Goal: Information Seeking & Learning: Learn about a topic

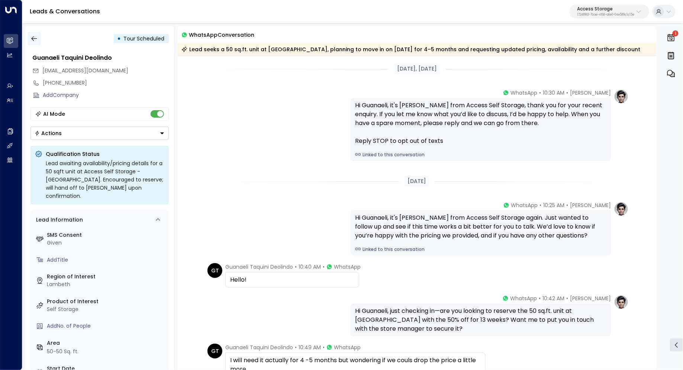
click at [29, 40] on button "button" at bounding box center [33, 38] width 13 height 13
click at [38, 39] on button "button" at bounding box center [33, 38] width 13 height 13
click at [34, 38] on icon "button" at bounding box center [33, 38] width 7 height 7
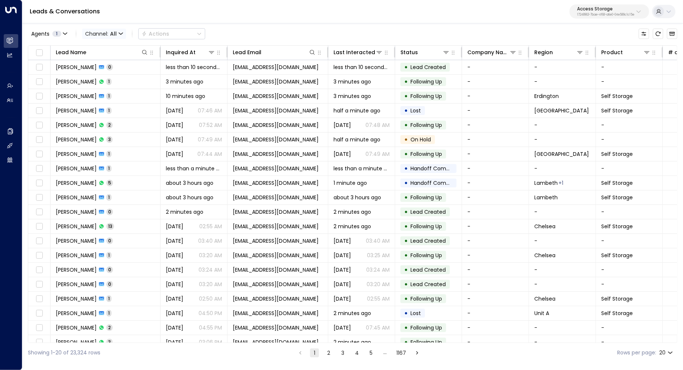
click at [111, 34] on span "All" at bounding box center [113, 34] width 7 height 6
click at [110, 71] on span "WhatsApp" at bounding box center [99, 68] width 22 height 4
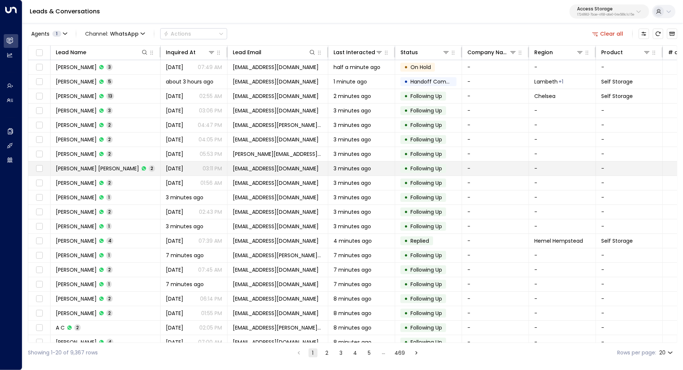
scroll to position [6, 0]
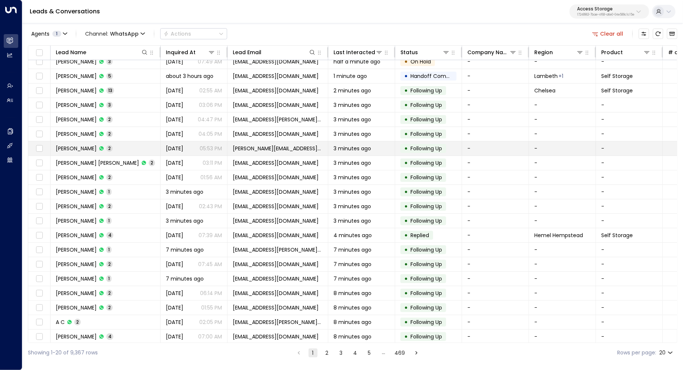
click at [104, 152] on td "Nicola Neeson 2" at bounding box center [106, 149] width 110 height 14
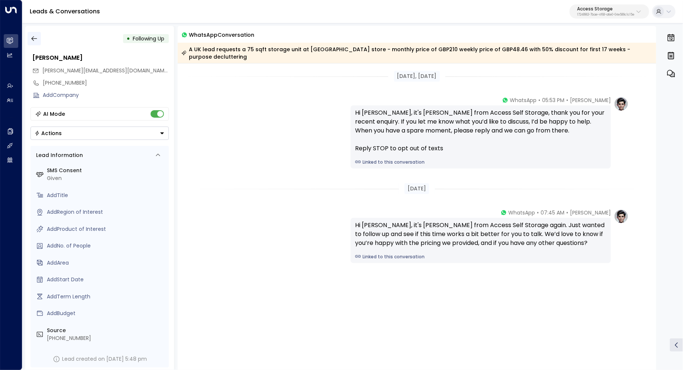
click at [35, 35] on icon "button" at bounding box center [33, 38] width 7 height 7
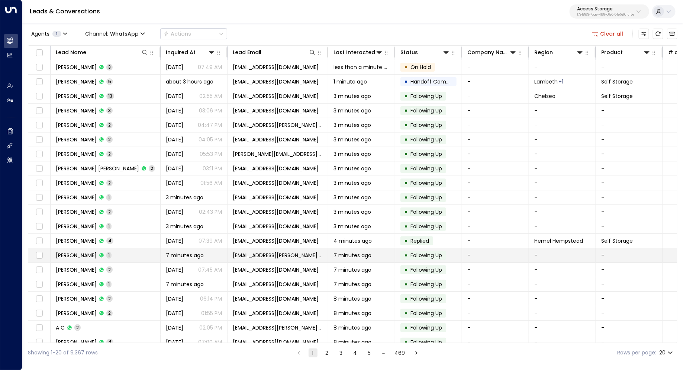
click at [94, 249] on td "Donny Agustinus 1" at bounding box center [106, 256] width 110 height 14
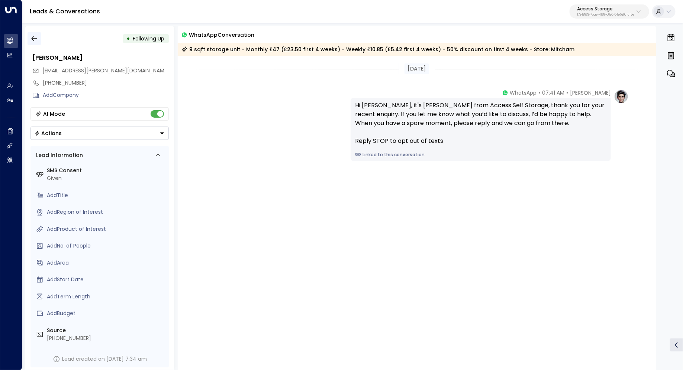
click at [34, 33] on button "button" at bounding box center [33, 38] width 13 height 13
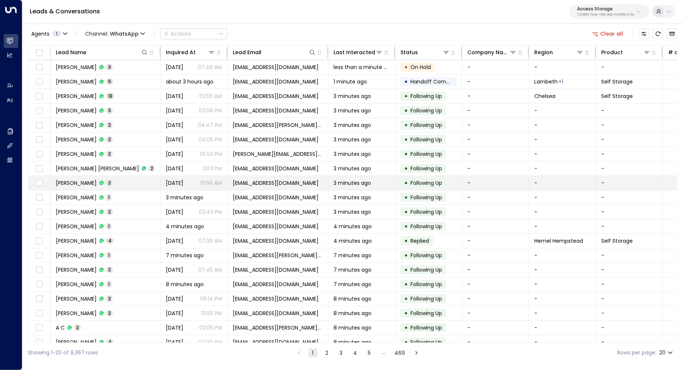
scroll to position [6, 0]
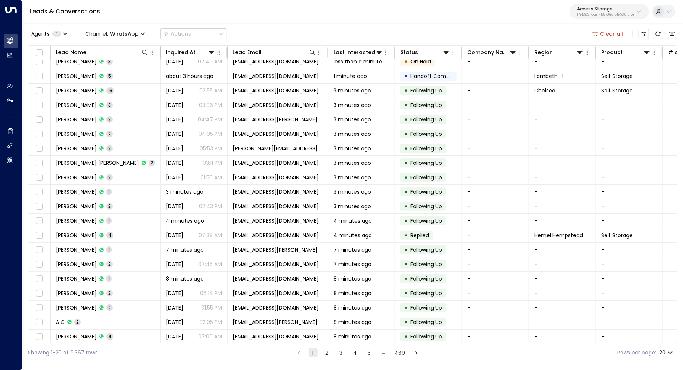
click at [327, 353] on button "2" at bounding box center [327, 353] width 9 height 9
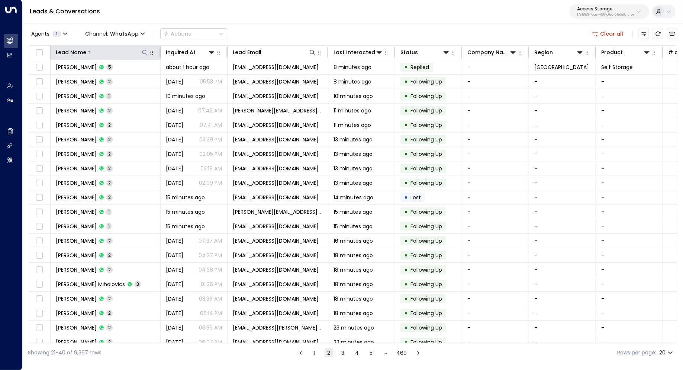
click at [142, 52] on icon at bounding box center [145, 52] width 6 height 6
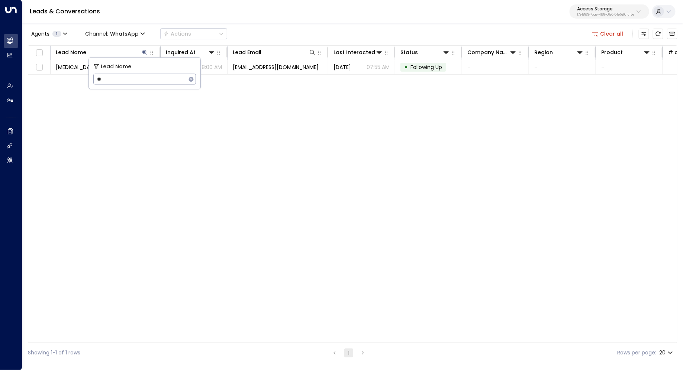
type input "*"
click at [163, 103] on div "Lead Name Inquired At Lead Email Last Interacted Status Company Name Region Pro…" at bounding box center [352, 194] width 649 height 298
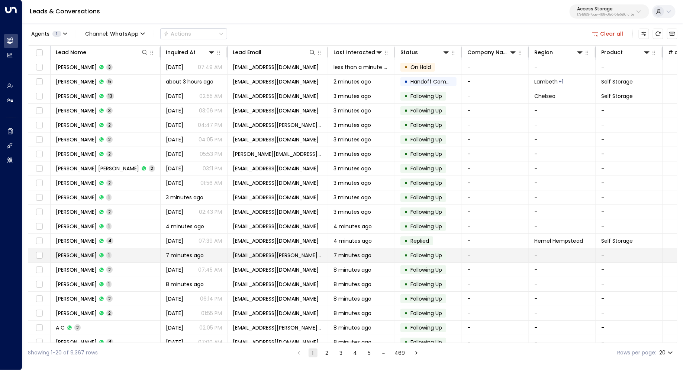
click at [78, 252] on span "Donny Agustinus" at bounding box center [76, 255] width 41 height 7
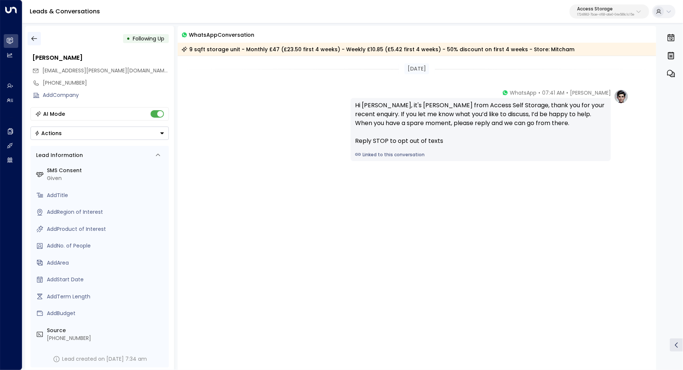
click at [36, 40] on icon "button" at bounding box center [33, 38] width 7 height 7
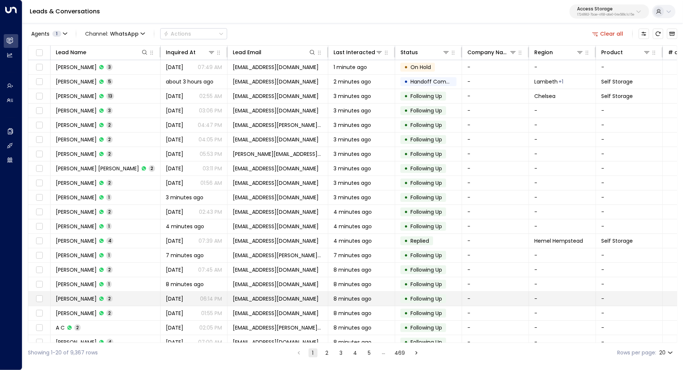
scroll to position [6, 0]
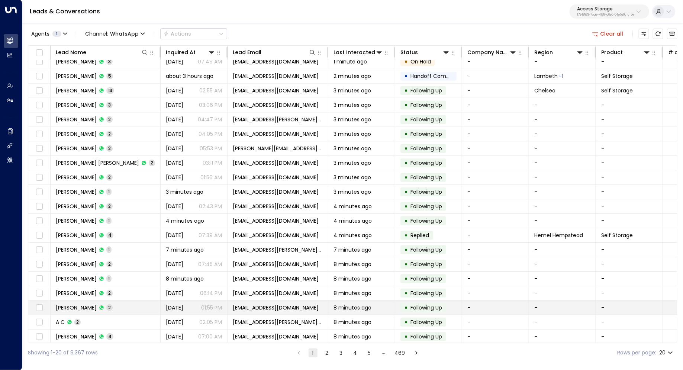
click at [75, 301] on td "Jessie Jones 2" at bounding box center [106, 308] width 110 height 14
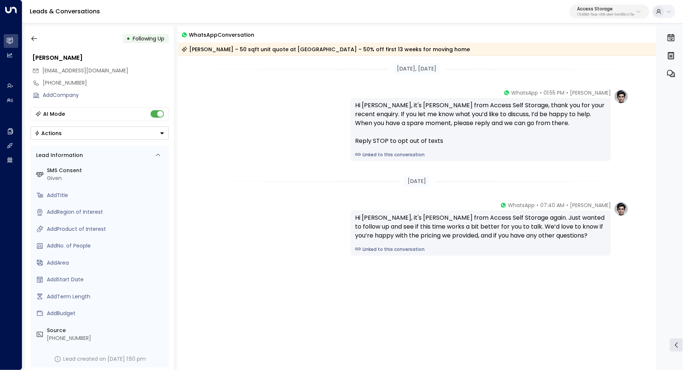
scroll to position [2, 0]
click at [31, 33] on button "button" at bounding box center [33, 36] width 13 height 13
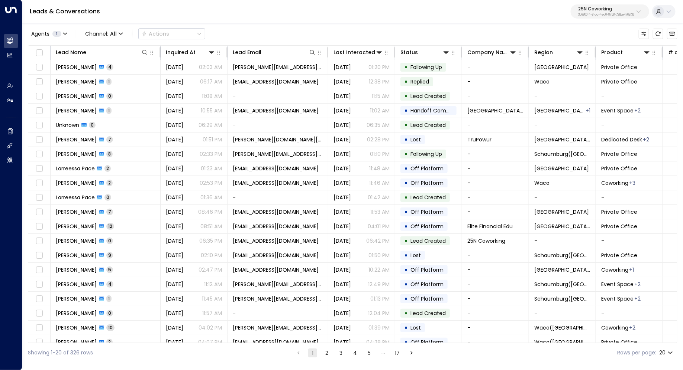
click at [591, 15] on p "3b9800f4-81ca-4ec0-8758-72fbe4763f36" at bounding box center [606, 14] width 56 height 3
type input "****"
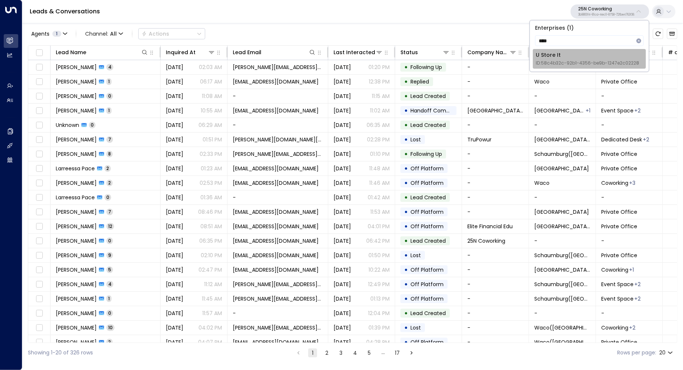
click at [555, 52] on div "U Store It ID: 58c4b32c-92b1-4356-be9b-1247e2c02228" at bounding box center [586, 58] width 103 height 15
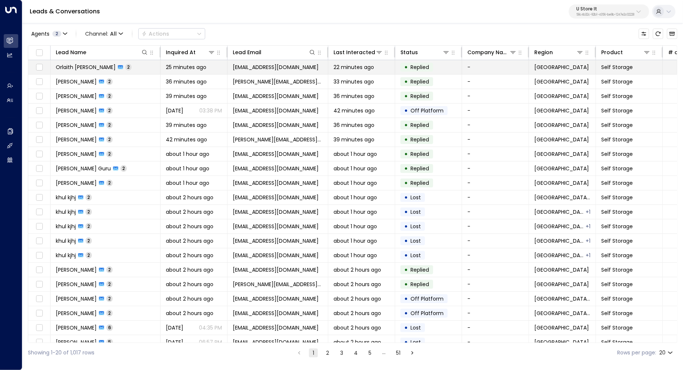
click at [129, 65] on td "Orlaith Cahill 2" at bounding box center [106, 67] width 110 height 14
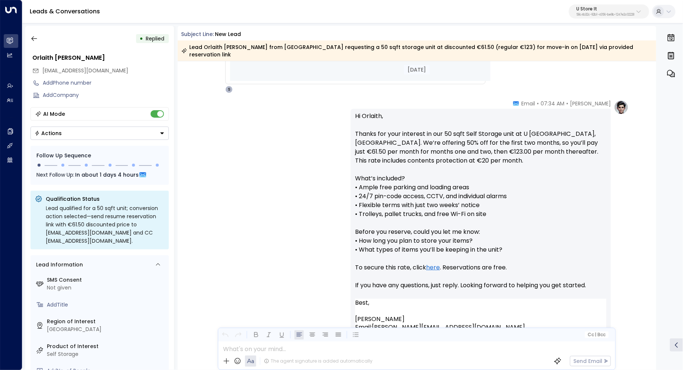
scroll to position [404, 0]
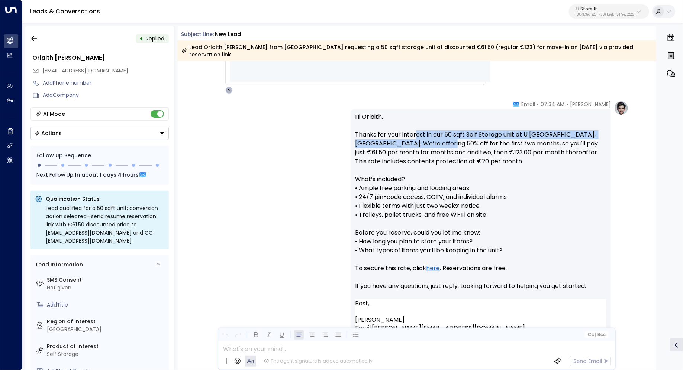
drag, startPoint x: 415, startPoint y: 129, endPoint x: 415, endPoint y: 133, distance: 3.7
click at [415, 133] on p "Hi Orlaith, Thanks for your interest in our 50 sqft Self Storage unit at U Stor…" at bounding box center [480, 206] width 251 height 187
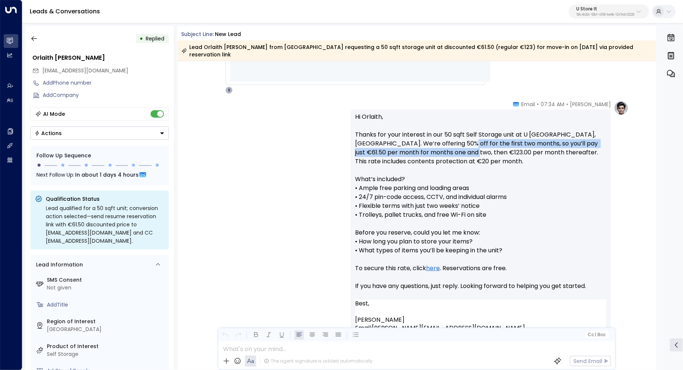
drag, startPoint x: 427, startPoint y: 133, endPoint x: 427, endPoint y: 143, distance: 10.4
click at [427, 143] on p "Hi Orlaith, Thanks for your interest in our 50 sqft Self Storage unit at U Stor…" at bounding box center [480, 206] width 251 height 187
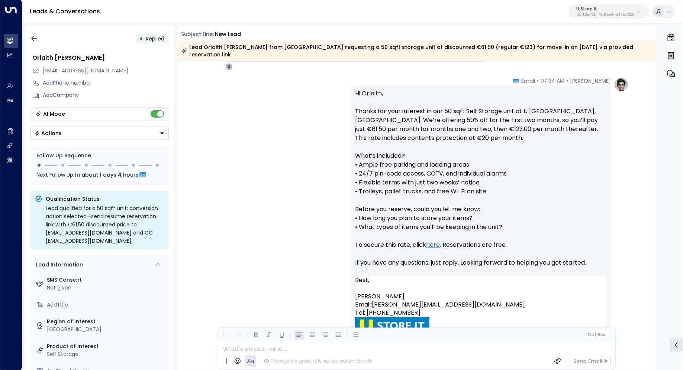
scroll to position [430, 0]
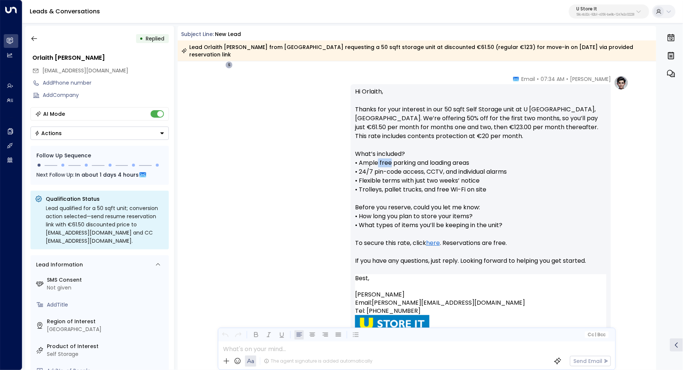
drag, startPoint x: 378, startPoint y: 155, endPoint x: 390, endPoint y: 155, distance: 12.3
click at [390, 155] on p "Hi Orlaith, Thanks for your interest in our 50 sqft Self Storage unit at U Stor…" at bounding box center [480, 180] width 251 height 187
click at [383, 163] on p "Hi Orlaith, Thanks for your interest in our 50 sqft Self Storage unit at U Stor…" at bounding box center [480, 180] width 251 height 187
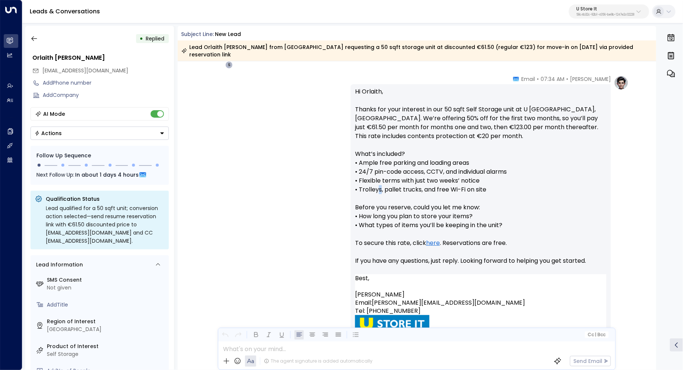
click at [380, 184] on p "Hi Orlaith, Thanks for your interest in our 50 sqft Self Storage unit at U Stor…" at bounding box center [480, 180] width 251 height 187
click at [381, 184] on p "Hi Orlaith, Thanks for your interest in our 50 sqft Self Storage unit at U Stor…" at bounding box center [480, 180] width 251 height 187
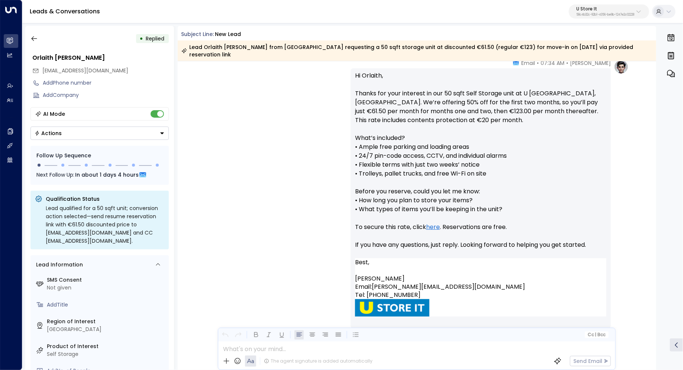
scroll to position [453, 0]
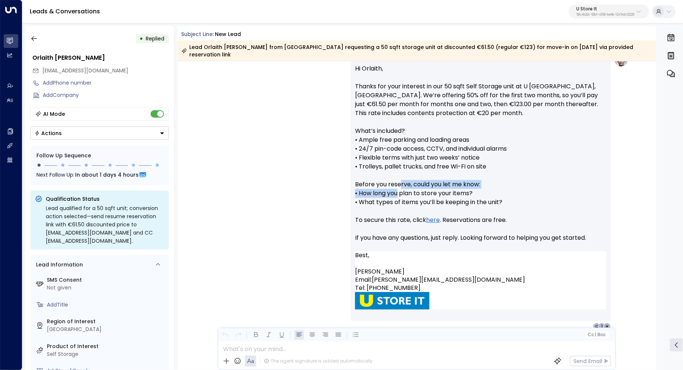
drag, startPoint x: 399, startPoint y: 181, endPoint x: 398, endPoint y: 191, distance: 9.7
click at [398, 191] on p "Hi Orlaith, Thanks for your interest in our 50 sqft Self Storage unit at U Stor…" at bounding box center [480, 157] width 251 height 187
click at [414, 178] on p "Hi Orlaith, Thanks for your interest in our 50 sqft Self Storage unit at U Stor…" at bounding box center [480, 157] width 251 height 187
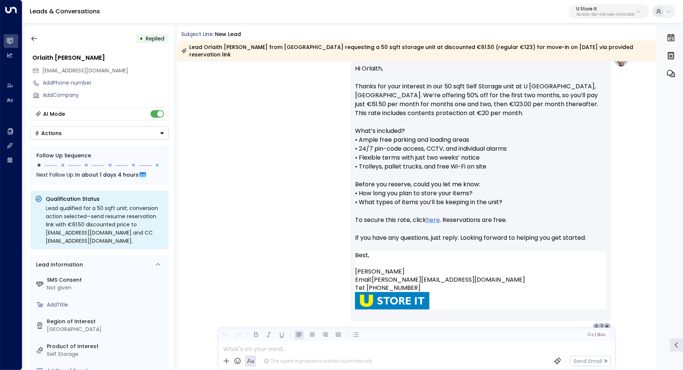
click at [401, 191] on p "Hi Orlaith, Thanks for your interest in our 50 sqft Self Storage unit at U Stor…" at bounding box center [480, 157] width 251 height 187
click at [415, 190] on p "Hi Orlaith, Thanks for your interest in our 50 sqft Self Storage unit at U Stor…" at bounding box center [480, 157] width 251 height 187
drag, startPoint x: 404, startPoint y: 213, endPoint x: 408, endPoint y: 213, distance: 4.8
click at [408, 213] on p "Hi Orlaith, Thanks for your interest in our 50 sqft Self Storage unit at U Stor…" at bounding box center [480, 157] width 251 height 187
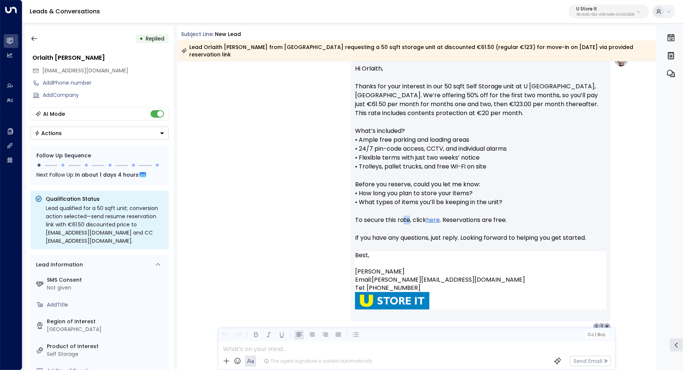
click at [408, 213] on p "Hi Orlaith, Thanks for your interest in our 50 sqft Self Storage unit at U Stor…" at bounding box center [480, 157] width 251 height 187
drag, startPoint x: 404, startPoint y: 233, endPoint x: 410, endPoint y: 233, distance: 5.9
click at [409, 233] on p "Hi Orlaith, Thanks for your interest in our 50 sqft Self Storage unit at U Stor…" at bounding box center [480, 157] width 251 height 187
click at [410, 233] on p "Hi Orlaith, Thanks for your interest in our 50 sqft Self Storage unit at U Stor…" at bounding box center [480, 157] width 251 height 187
drag, startPoint x: 451, startPoint y: 233, endPoint x: 437, endPoint y: 233, distance: 13.7
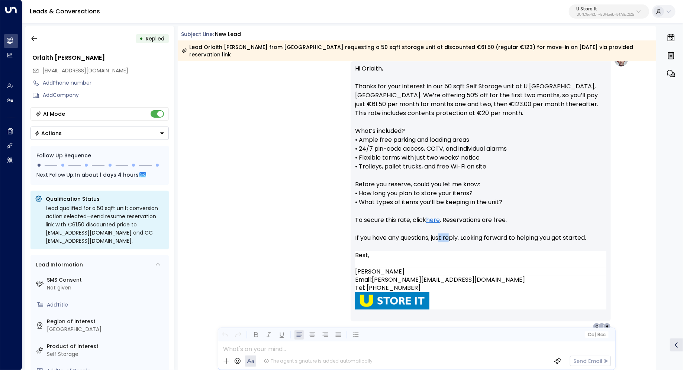
click at [437, 233] on p "Hi Orlaith, Thanks for your interest in our 50 sqft Self Storage unit at U Stor…" at bounding box center [480, 157] width 251 height 187
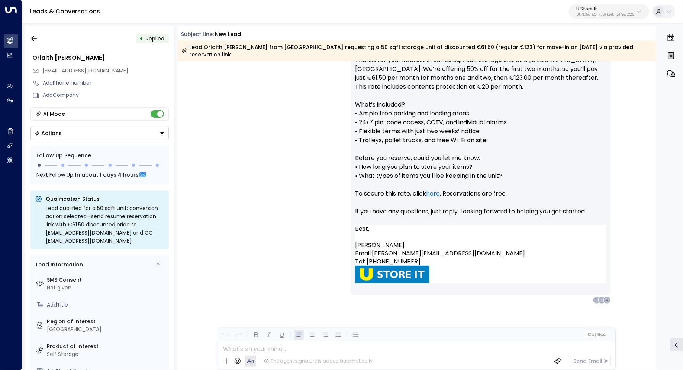
scroll to position [479, 0]
click at [34, 36] on icon "button" at bounding box center [33, 38] width 7 height 7
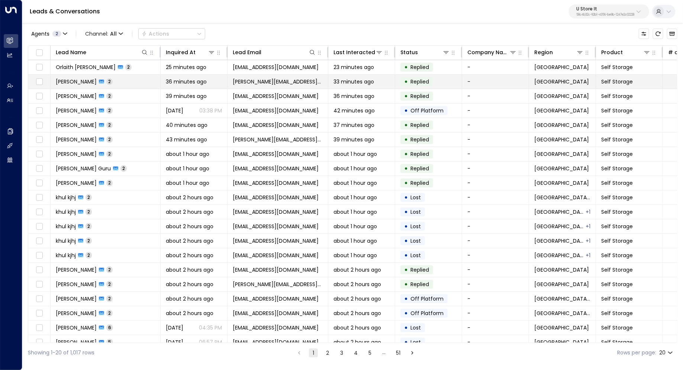
click at [143, 85] on td "Anthony Keyes 2" at bounding box center [106, 82] width 110 height 14
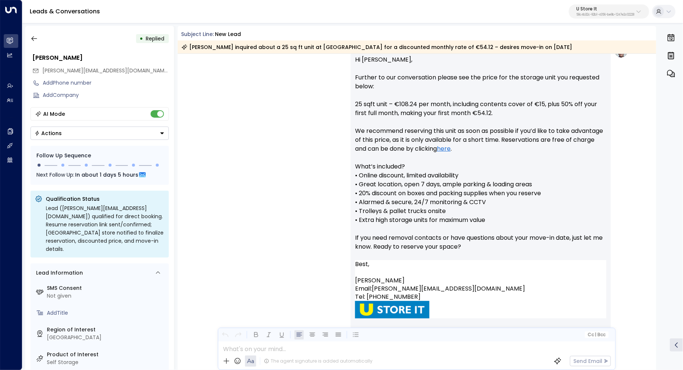
scroll to position [477, 0]
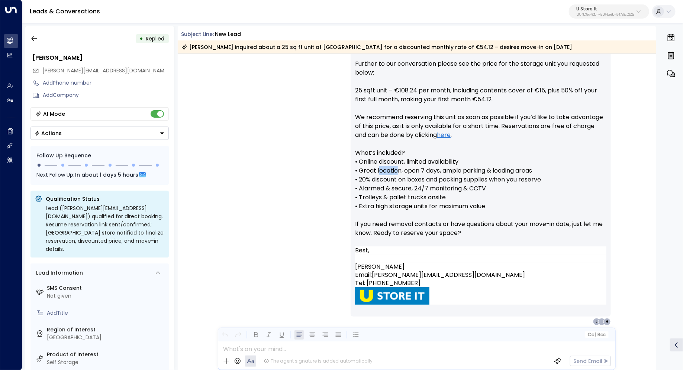
drag, startPoint x: 392, startPoint y: 169, endPoint x: 398, endPoint y: 169, distance: 6.3
click at [397, 169] on p "Hi Anthony, Further to our conversation please see the price for the storage un…" at bounding box center [480, 144] width 251 height 205
click at [398, 169] on p "Hi Anthony, Further to our conversation please see the price for the storage un…" at bounding box center [480, 144] width 251 height 205
drag, startPoint x: 418, startPoint y: 169, endPoint x: 410, endPoint y: 169, distance: 7.8
click at [410, 169] on p "Hi Anthony, Further to our conversation please see the price for the storage un…" at bounding box center [480, 144] width 251 height 205
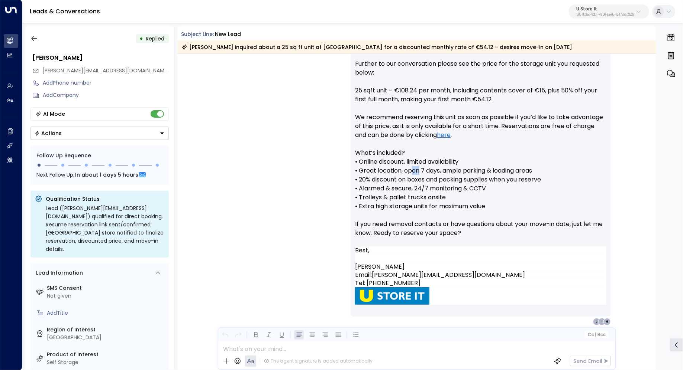
click at [410, 169] on p "Hi Anthony, Further to our conversation please see the price for the storage un…" at bounding box center [480, 144] width 251 height 205
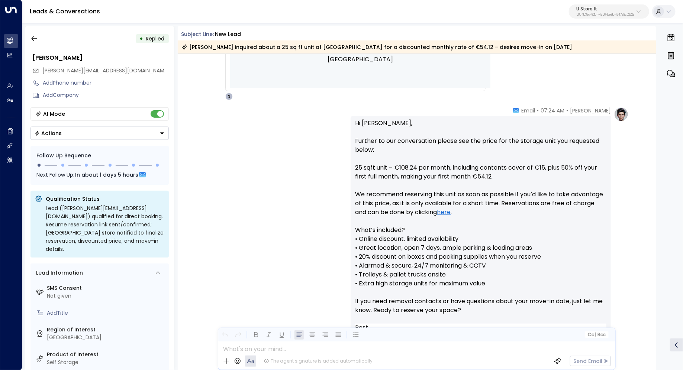
scroll to position [440, 0]
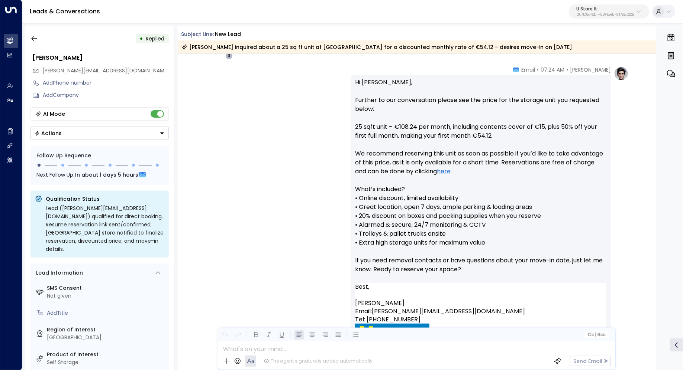
drag, startPoint x: 427, startPoint y: 150, endPoint x: 427, endPoint y: 154, distance: 4.5
click at [427, 154] on p "Hi Anthony, Further to our conversation please see the price for the storage un…" at bounding box center [480, 180] width 251 height 205
